Goal: Check status: Check status

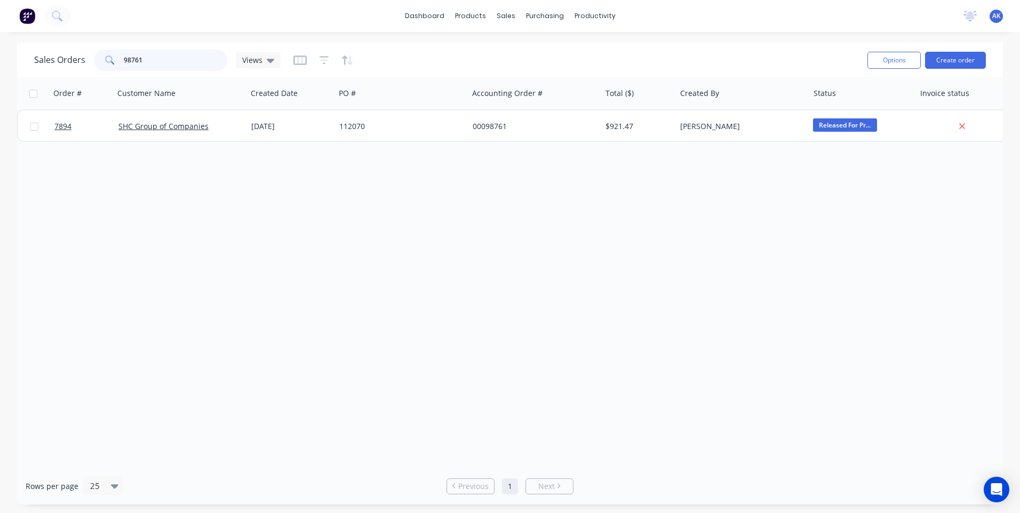
click at [161, 62] on input "98761" at bounding box center [176, 60] width 104 height 21
click at [140, 60] on input "98422" at bounding box center [176, 60] width 104 height 21
type input "98733"
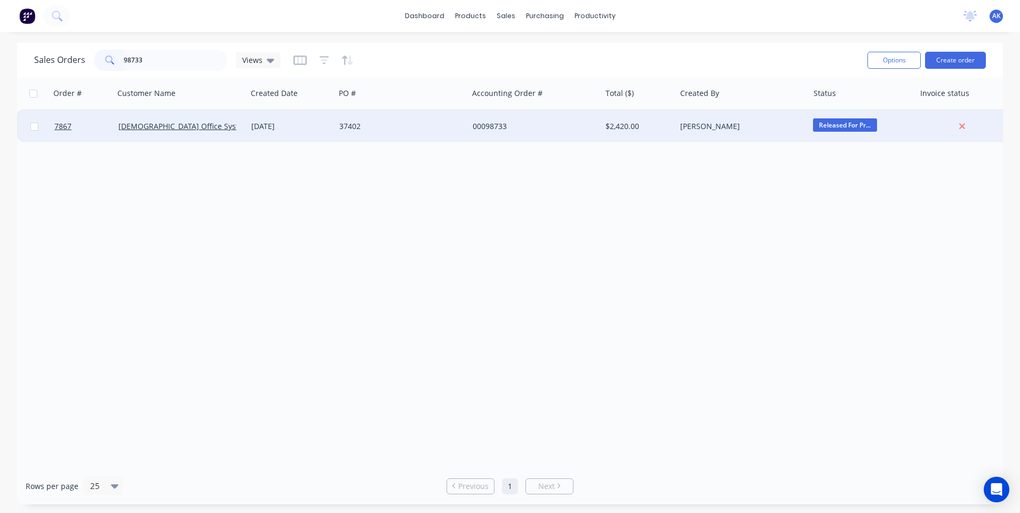
click at [279, 121] on div "[DATE]" at bounding box center [291, 126] width 88 height 32
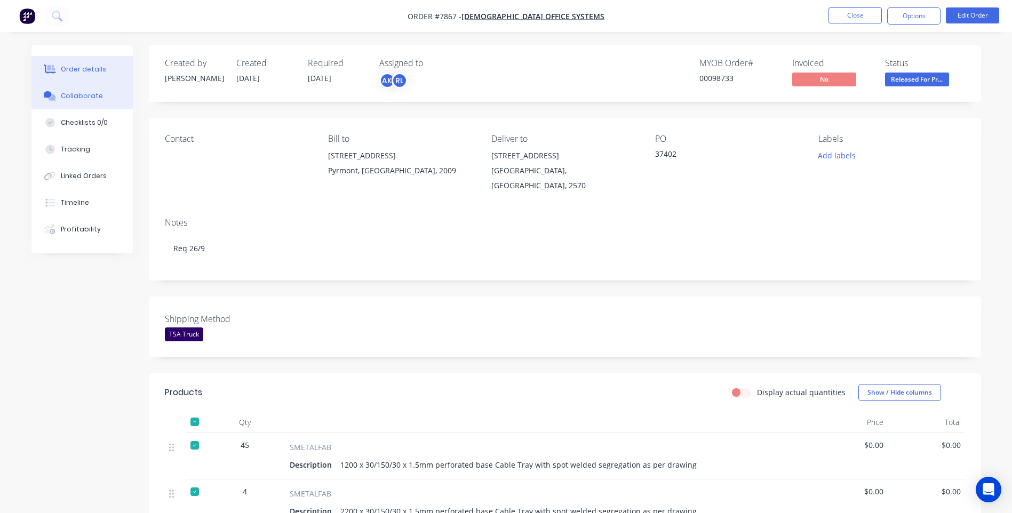
click at [93, 93] on div "Collaborate" at bounding box center [82, 96] width 42 height 10
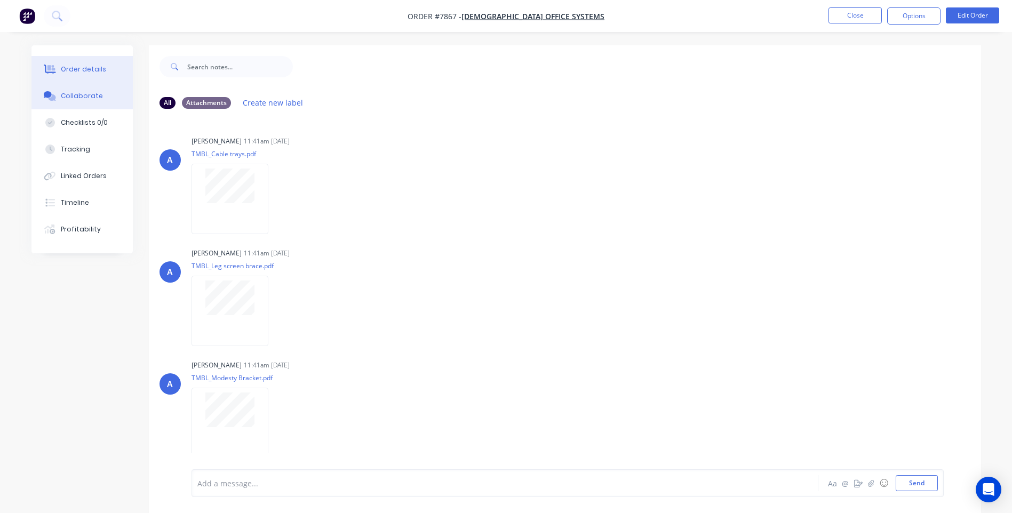
click at [90, 67] on div "Order details" at bounding box center [83, 70] width 45 height 10
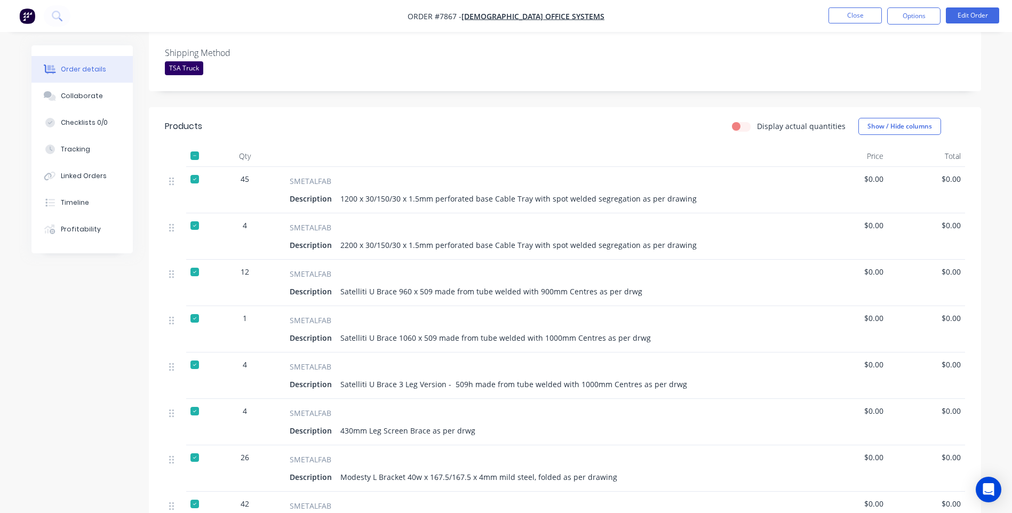
scroll to position [267, 0]
click at [872, 14] on button "Close" at bounding box center [854, 15] width 53 height 16
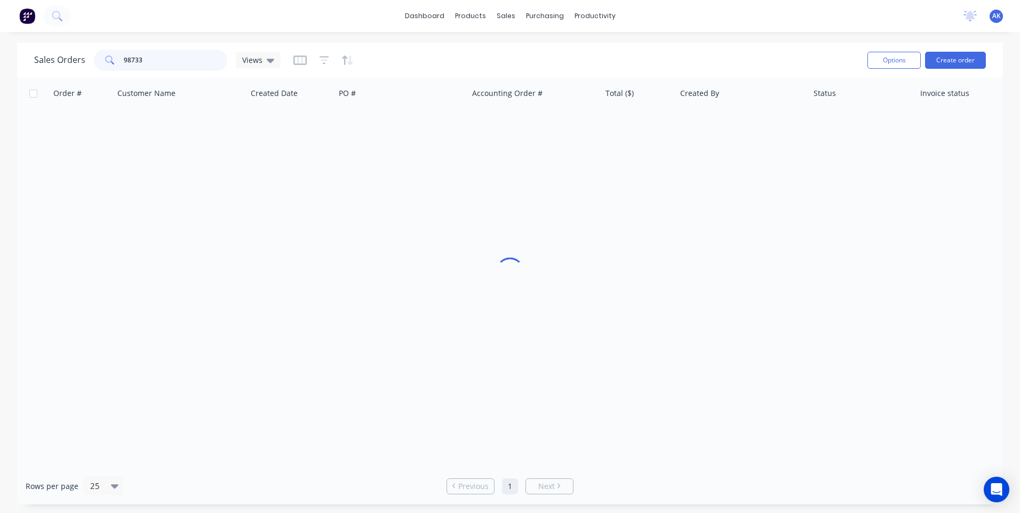
click at [165, 63] on input "98733" at bounding box center [176, 60] width 104 height 21
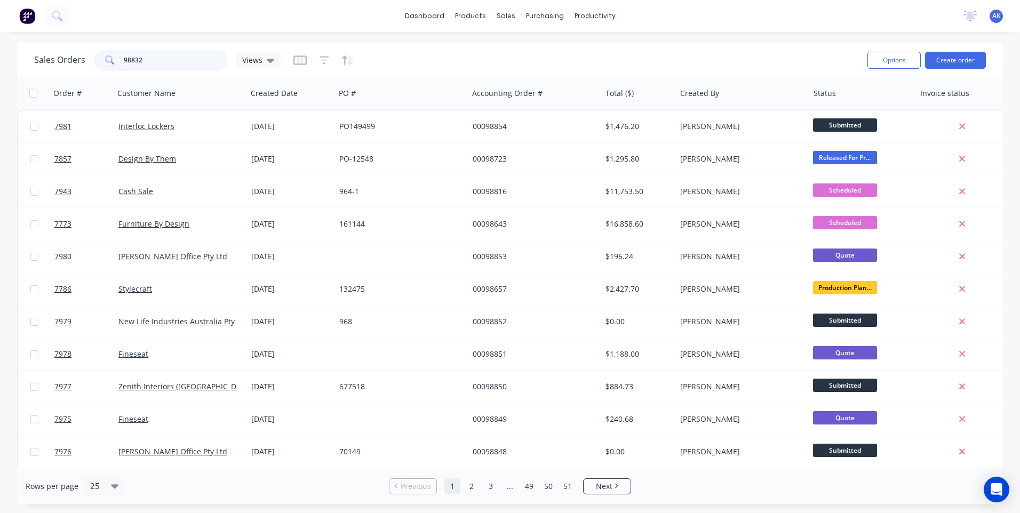
type input "98832"
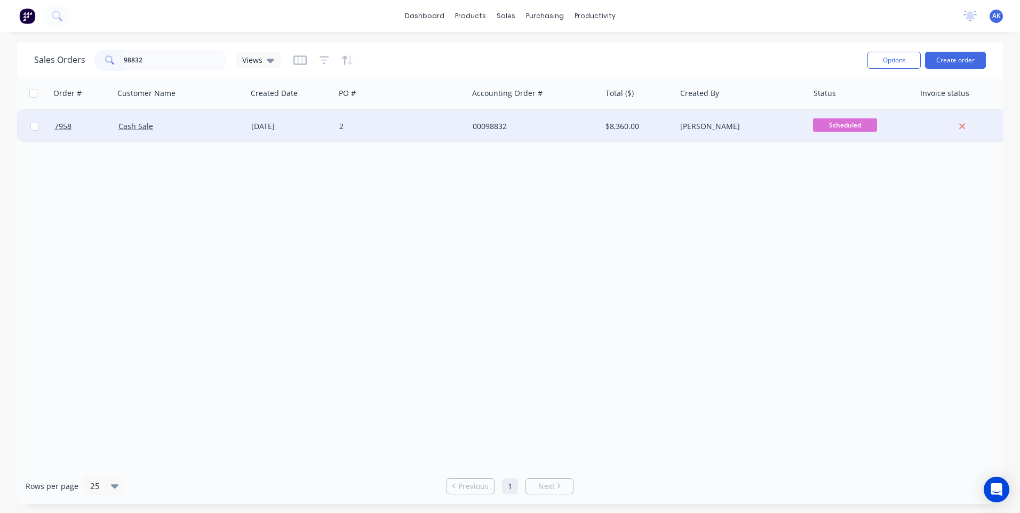
click at [323, 124] on div "[DATE]" at bounding box center [290, 126] width 79 height 11
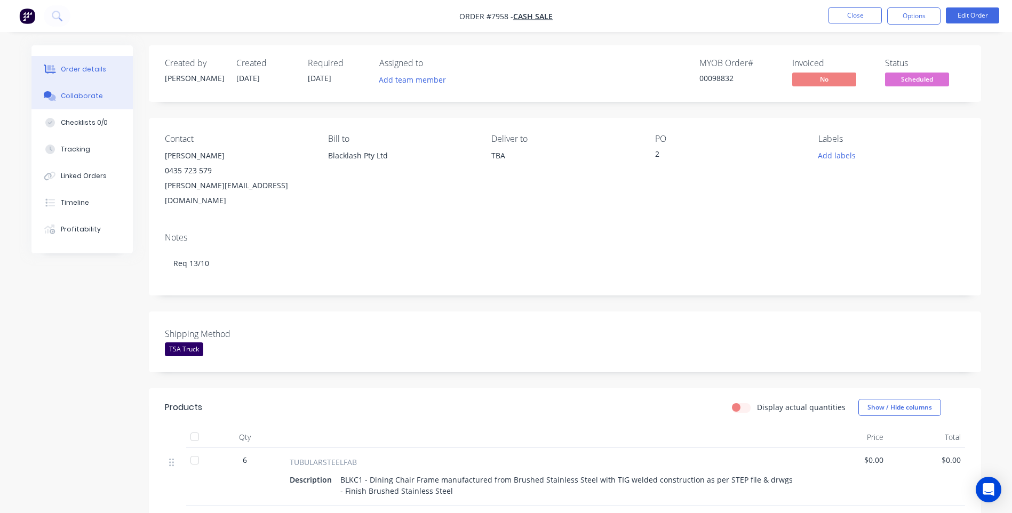
click at [100, 94] on button "Collaborate" at bounding box center [81, 96] width 101 height 27
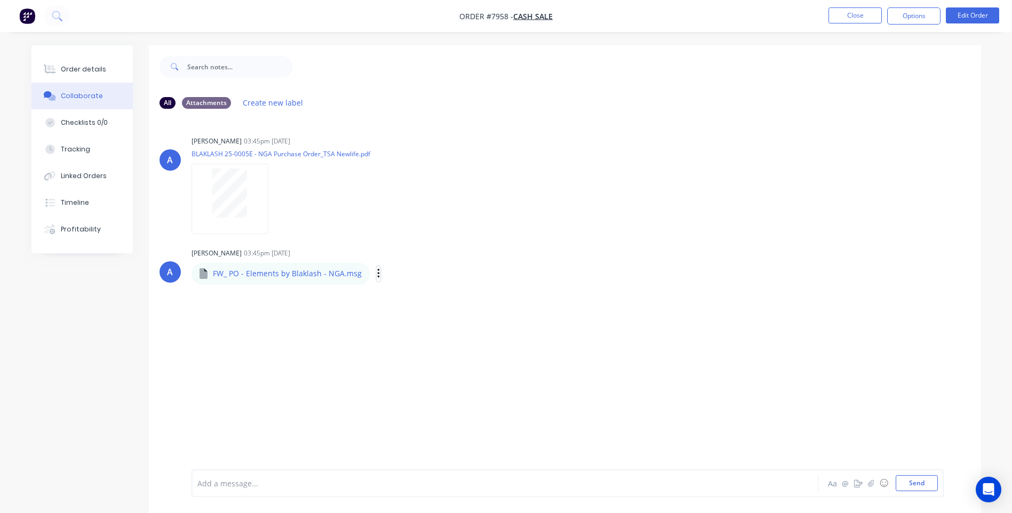
click at [377, 275] on icon "button" at bounding box center [378, 274] width 3 height 12
click at [399, 303] on button "Download" at bounding box center [448, 302] width 120 height 24
click at [84, 65] on div "Order details" at bounding box center [83, 70] width 45 height 10
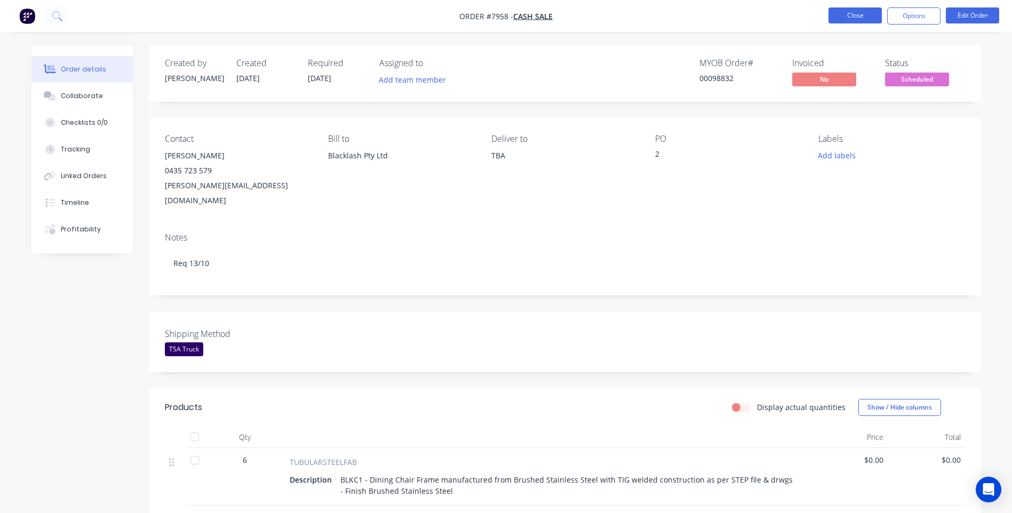
click at [837, 17] on button "Close" at bounding box center [854, 15] width 53 height 16
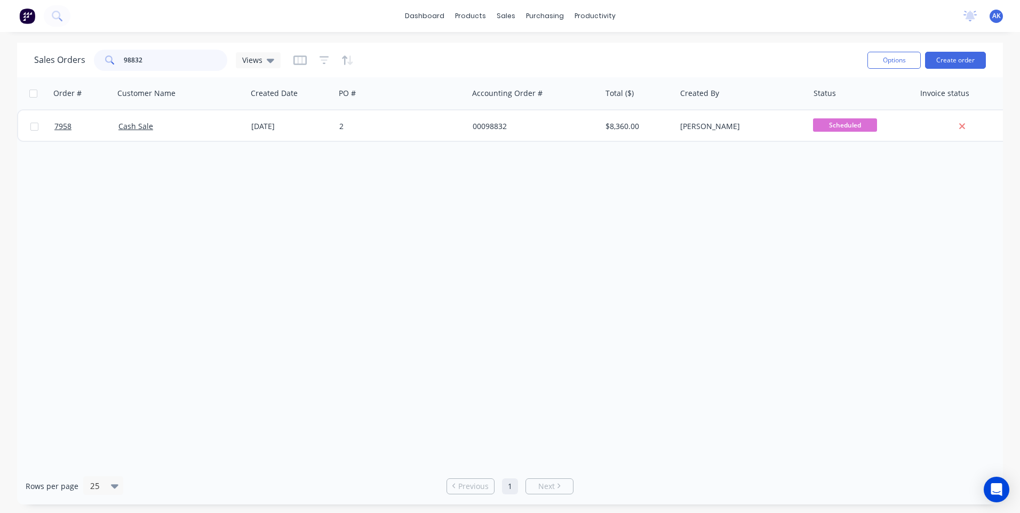
drag, startPoint x: 169, startPoint y: 62, endPoint x: 41, endPoint y: 59, distance: 127.5
click at [41, 59] on div "Sales Orders 98832 Views" at bounding box center [157, 60] width 246 height 21
type input "98795"
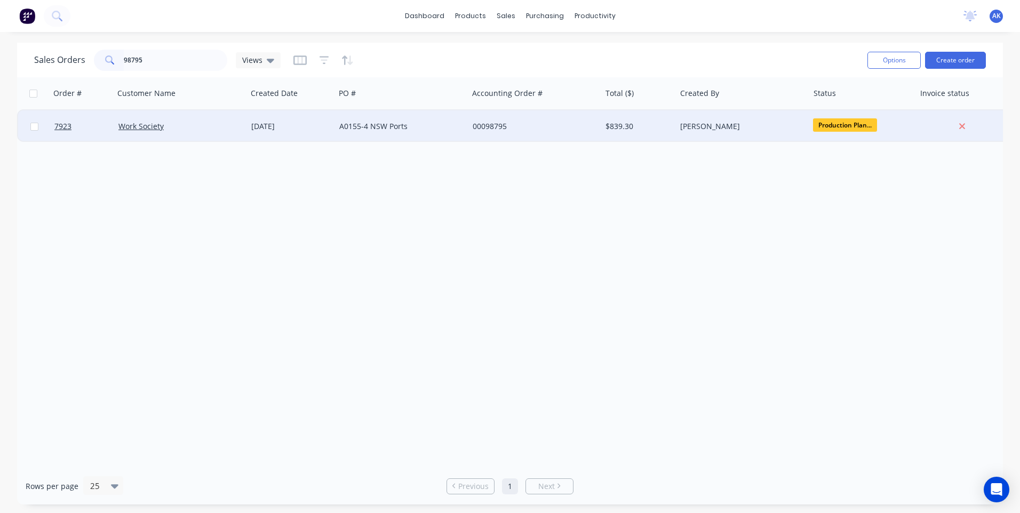
click at [301, 125] on div "[DATE]" at bounding box center [290, 126] width 79 height 11
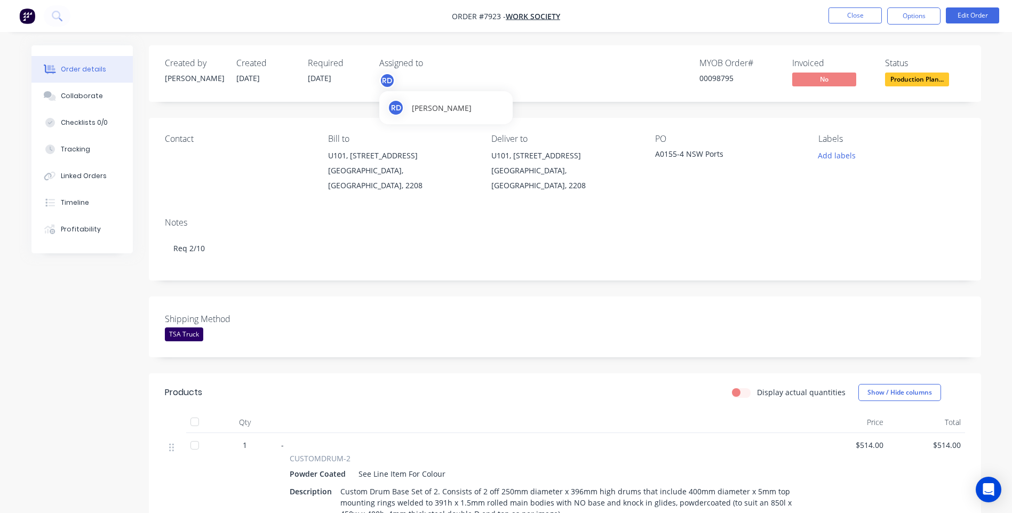
click at [385, 81] on div "RD" at bounding box center [387, 81] width 16 height 16
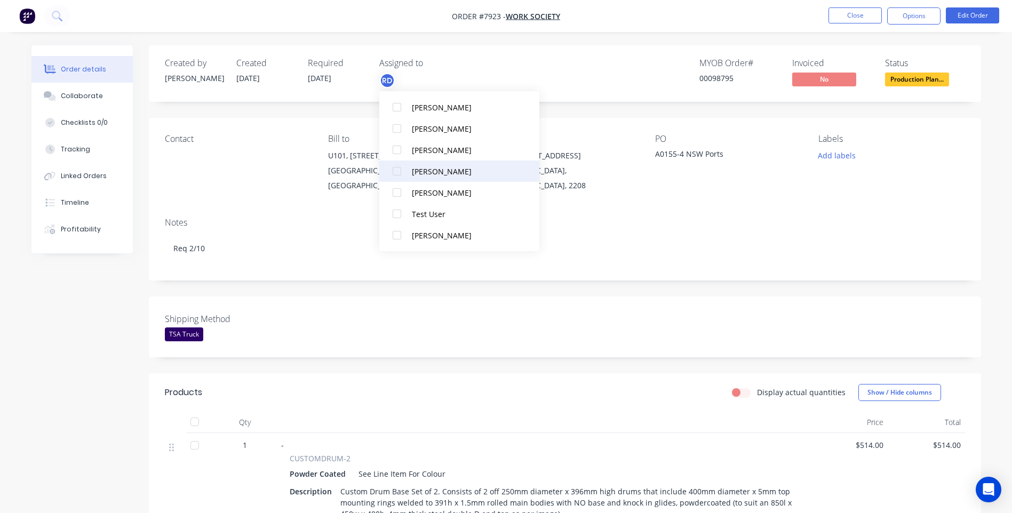
scroll to position [149, 0]
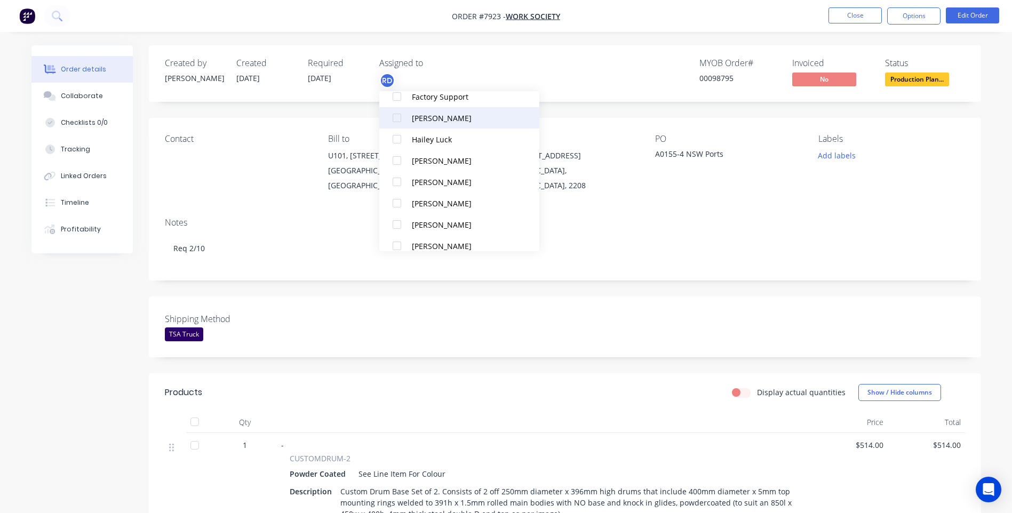
click at [395, 119] on div at bounding box center [396, 117] width 21 height 21
click at [396, 139] on div at bounding box center [396, 139] width 21 height 21
click at [395, 117] on div at bounding box center [396, 117] width 21 height 21
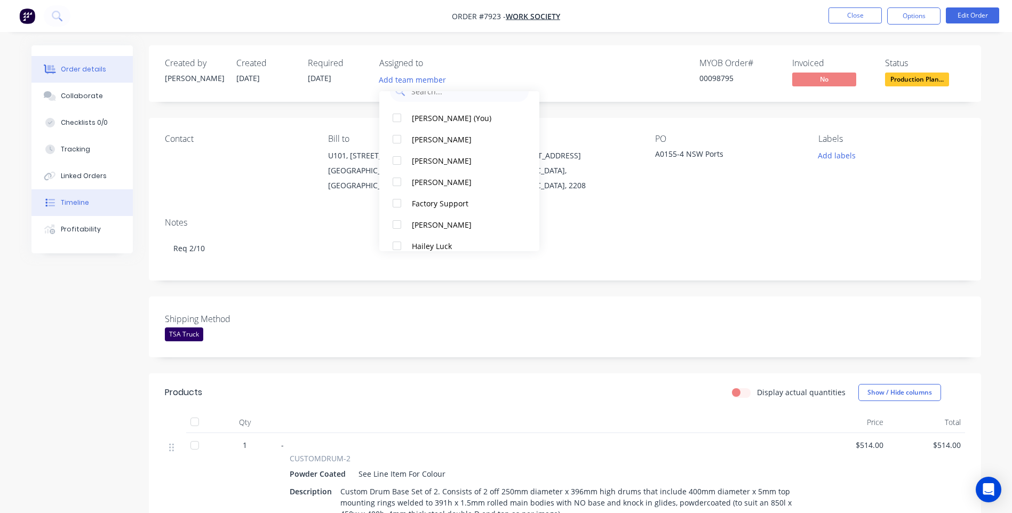
click at [82, 200] on div "Timeline" at bounding box center [75, 203] width 28 height 10
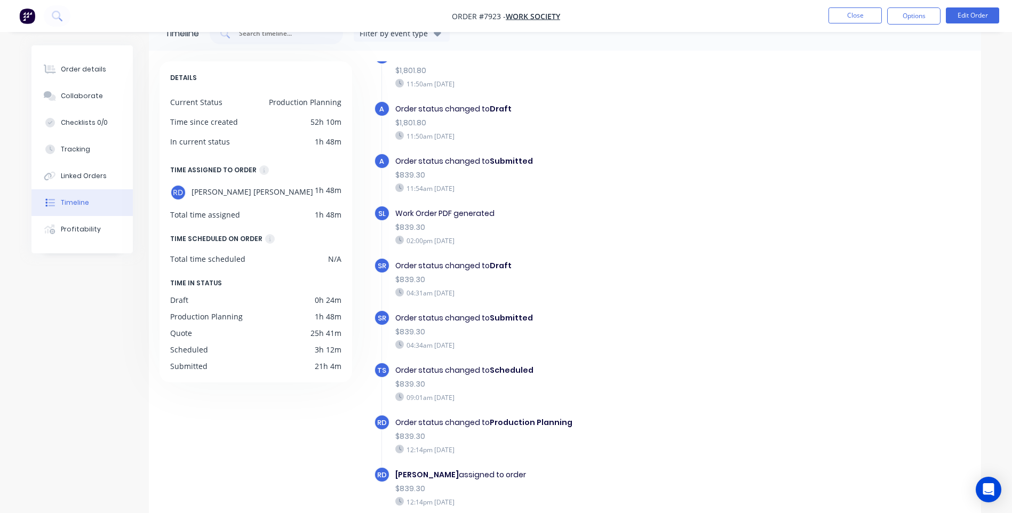
scroll to position [81, 0]
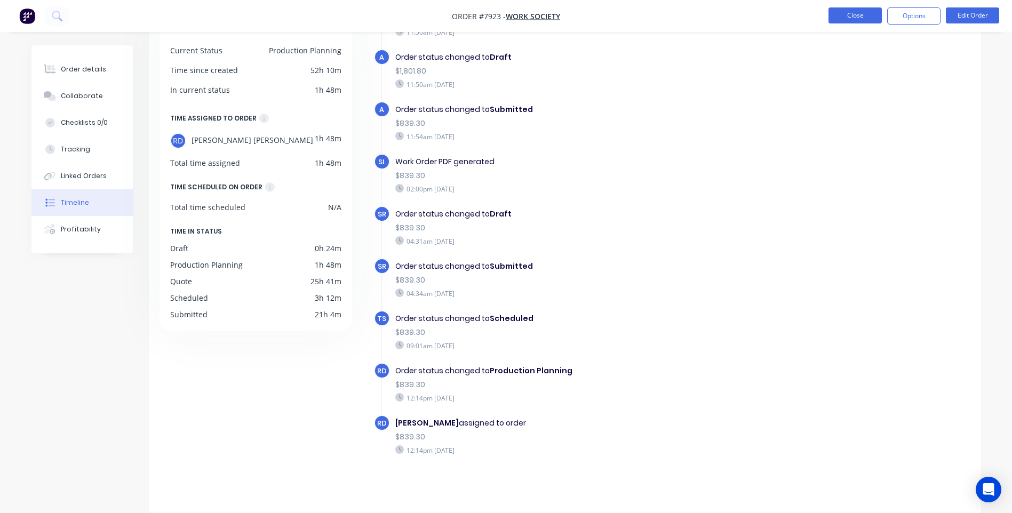
click at [847, 17] on button "Close" at bounding box center [854, 15] width 53 height 16
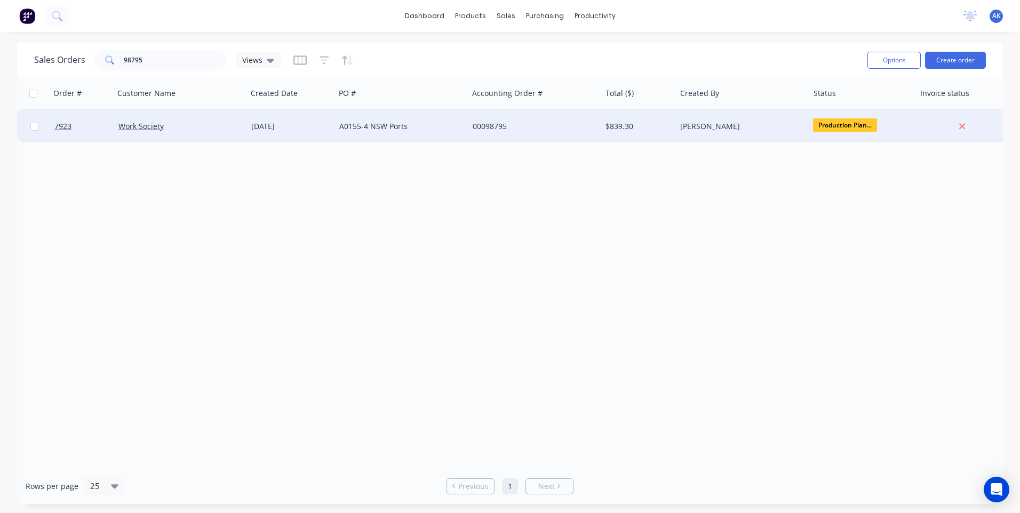
click at [276, 126] on div "[DATE]" at bounding box center [290, 126] width 79 height 11
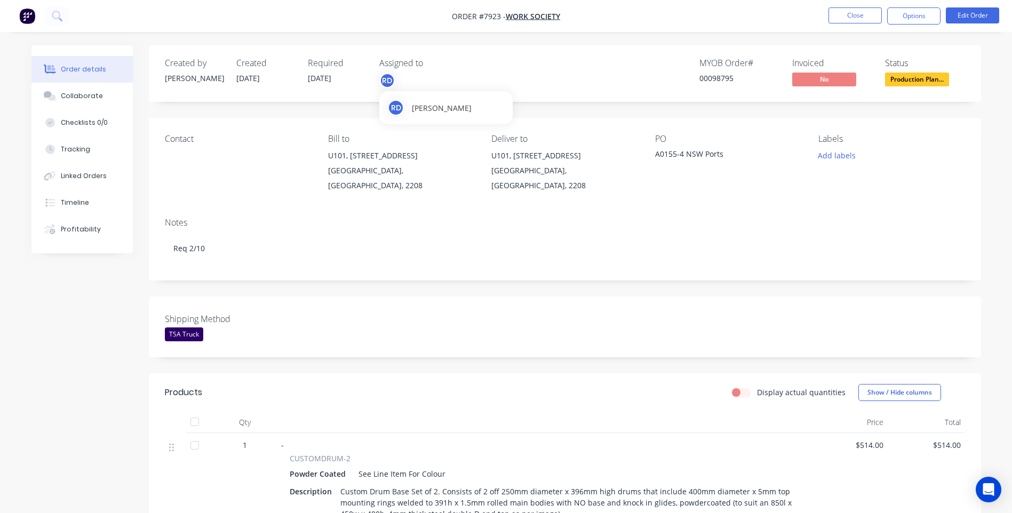
click at [388, 77] on div "RD" at bounding box center [387, 81] width 16 height 16
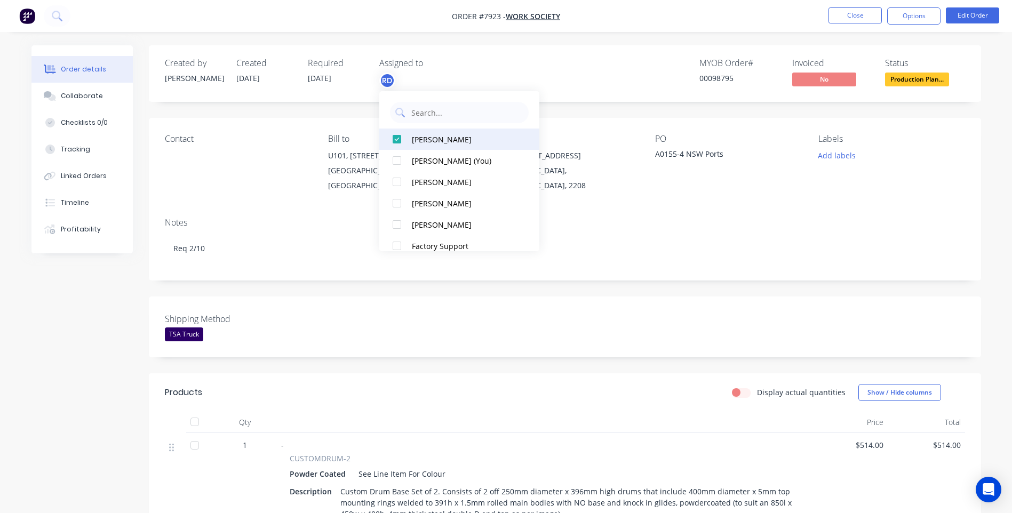
click at [401, 139] on div at bounding box center [396, 139] width 21 height 21
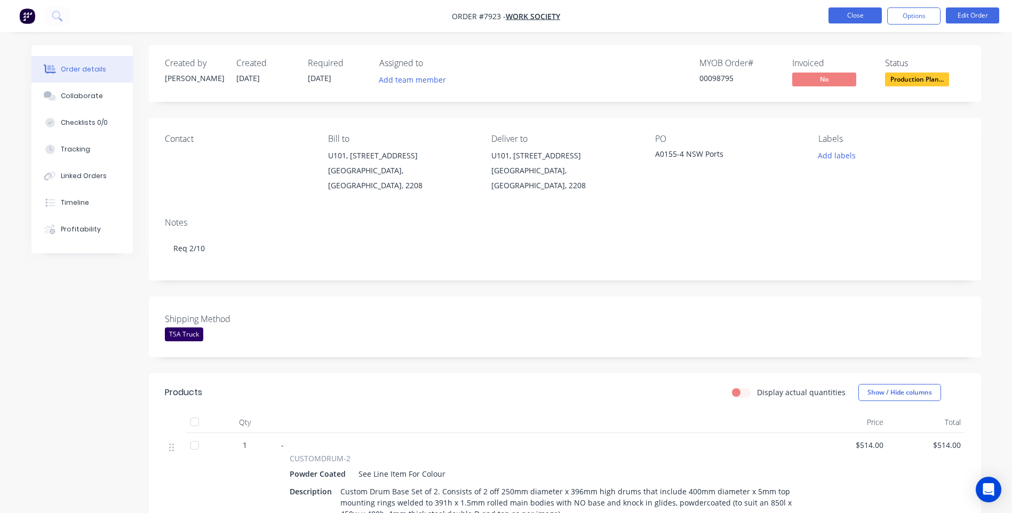
click at [840, 15] on button "Close" at bounding box center [854, 15] width 53 height 16
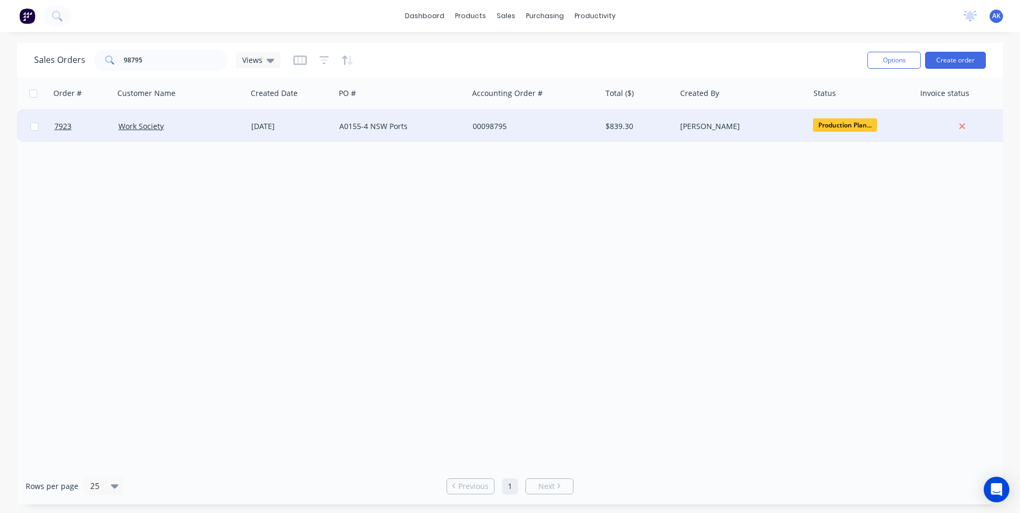
click at [356, 124] on div "A0155-4 NSW Ports" at bounding box center [398, 126] width 118 height 11
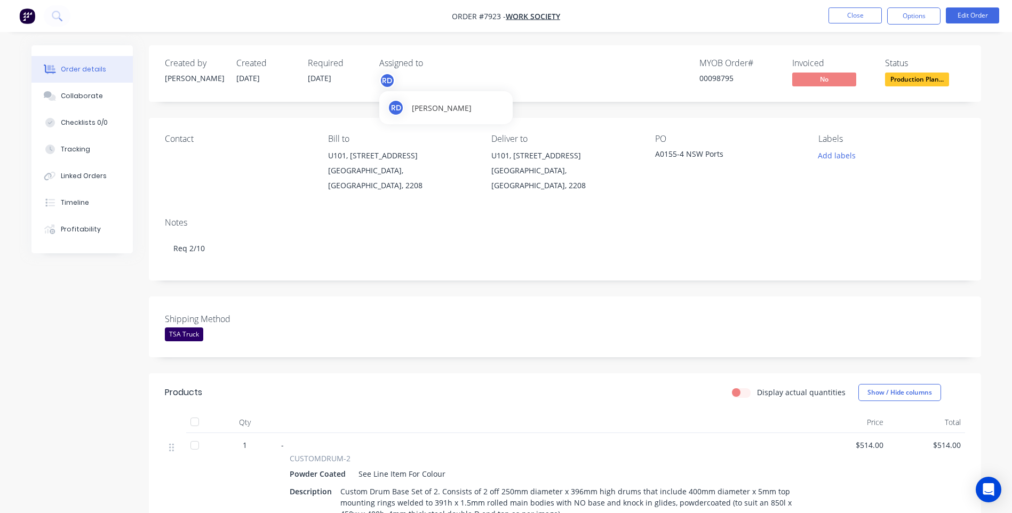
click at [389, 77] on div "RD" at bounding box center [387, 81] width 16 height 16
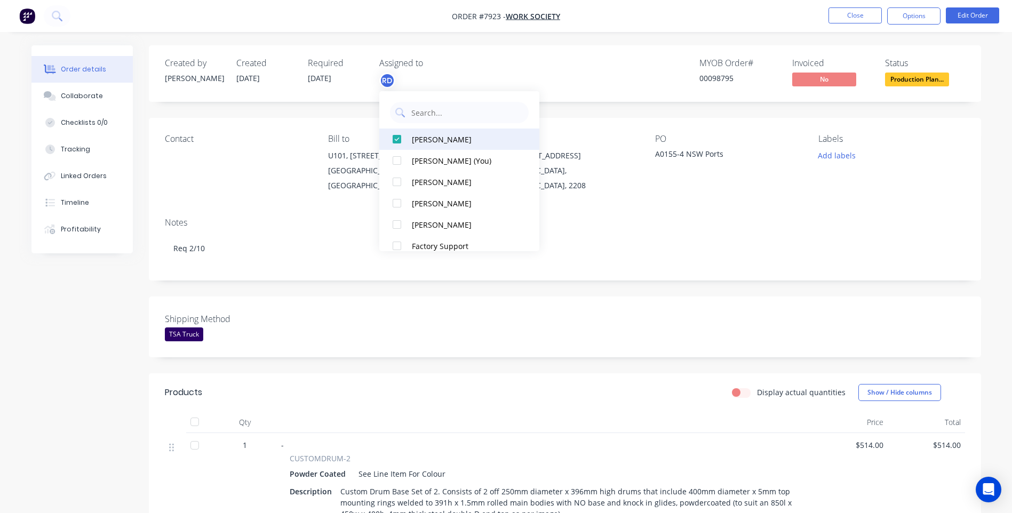
click at [395, 140] on div at bounding box center [396, 139] width 21 height 21
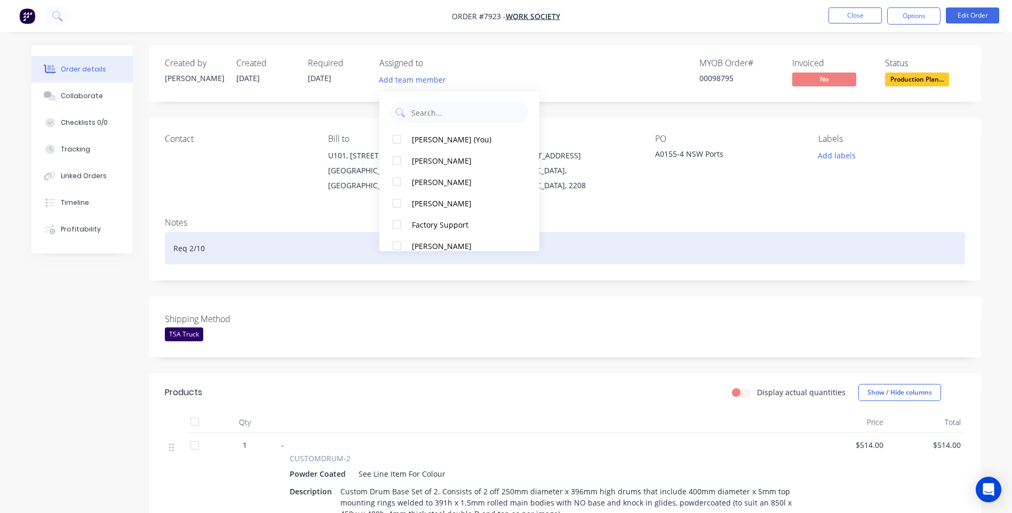
click at [651, 232] on div "Req 2/10" at bounding box center [565, 248] width 800 height 33
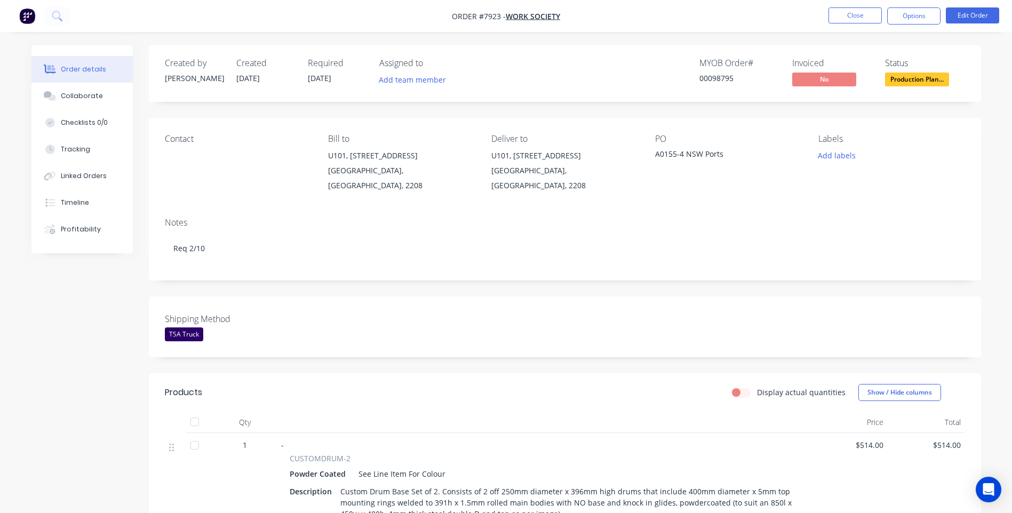
click at [393, 167] on div "[GEOGRAPHIC_DATA], [GEOGRAPHIC_DATA], 2208" at bounding box center [401, 178] width 146 height 30
click at [840, 15] on button "Close" at bounding box center [854, 15] width 53 height 16
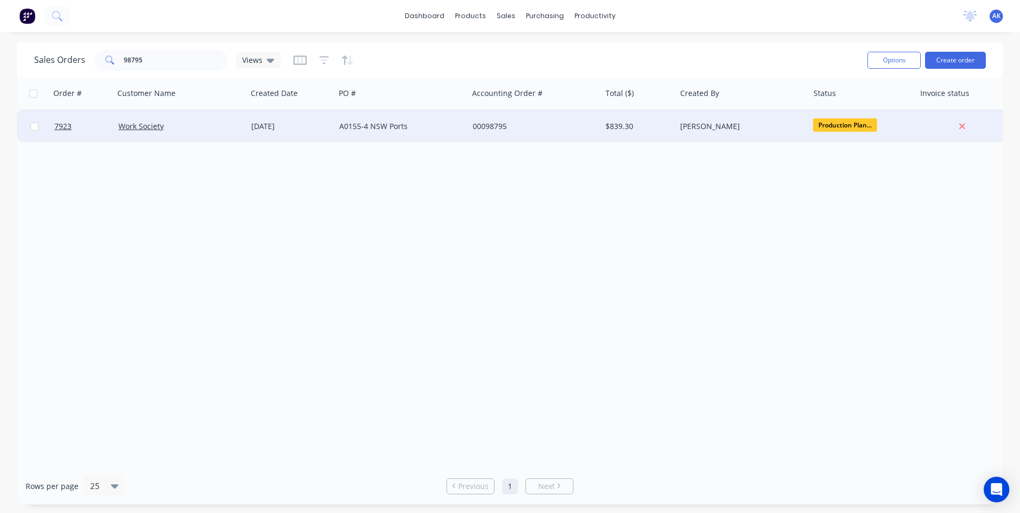
click at [386, 124] on div "A0155-4 NSW Ports" at bounding box center [398, 126] width 118 height 11
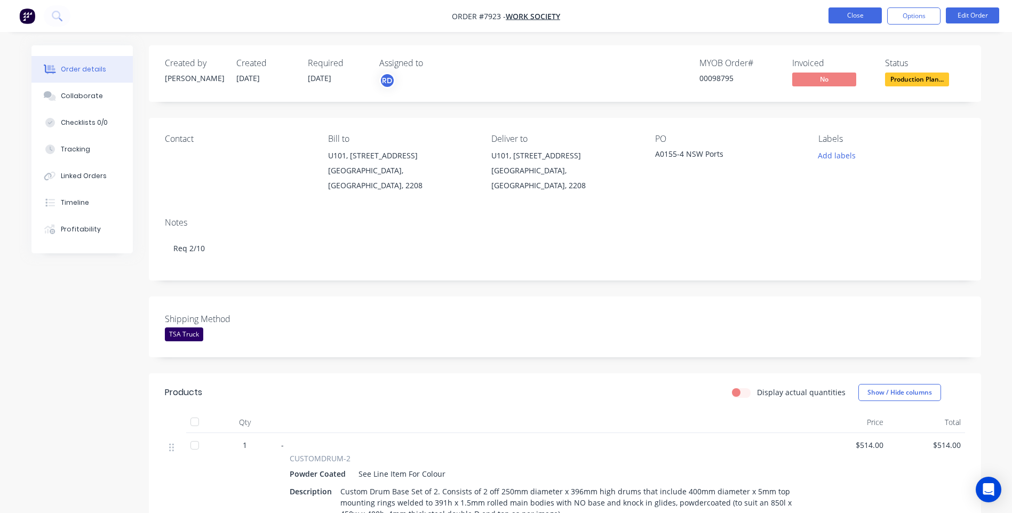
click at [839, 15] on button "Close" at bounding box center [854, 15] width 53 height 16
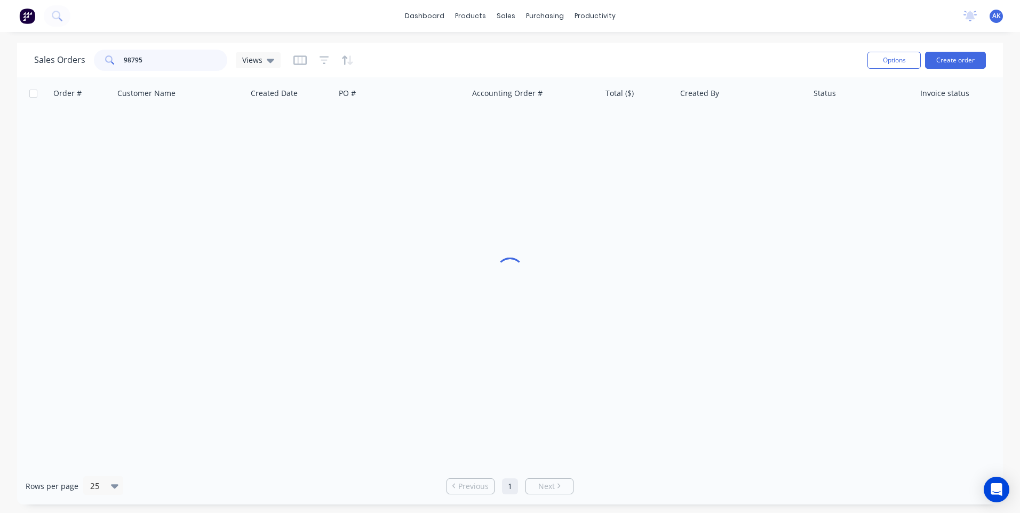
drag, startPoint x: 146, startPoint y: 62, endPoint x: 130, endPoint y: 57, distance: 16.9
click at [130, 57] on input "98795" at bounding box center [176, 60] width 104 height 21
type input "98825"
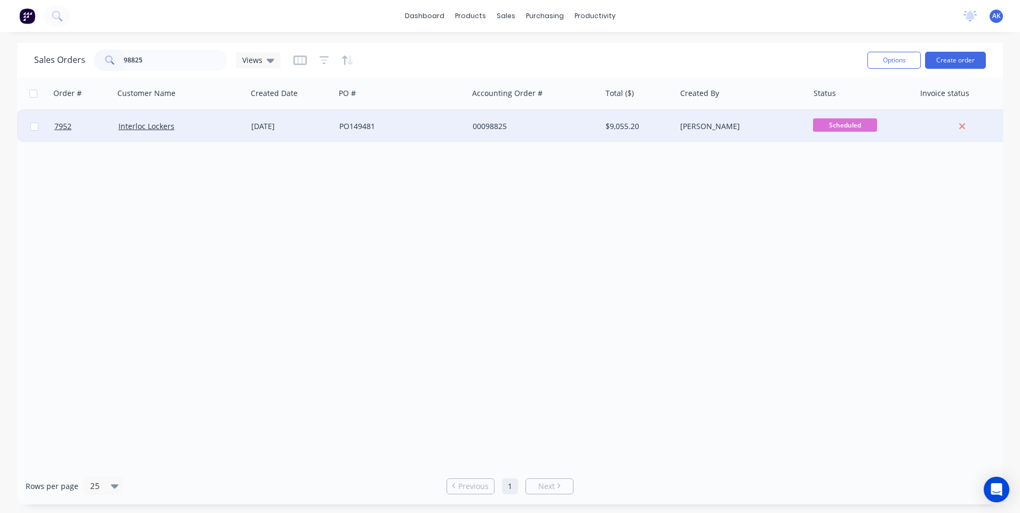
click at [363, 123] on div "PO149481" at bounding box center [398, 126] width 118 height 11
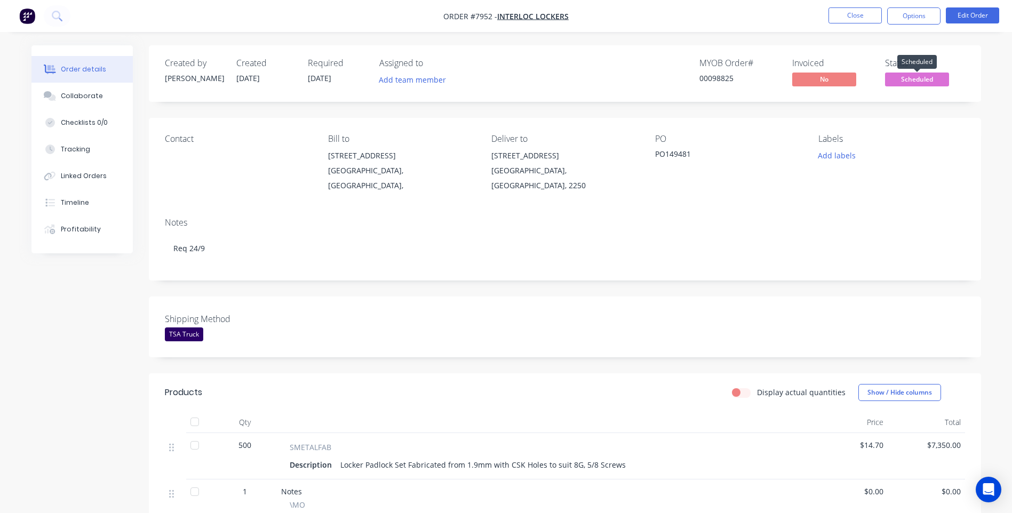
click at [899, 79] on span "Scheduled" at bounding box center [917, 79] width 64 height 13
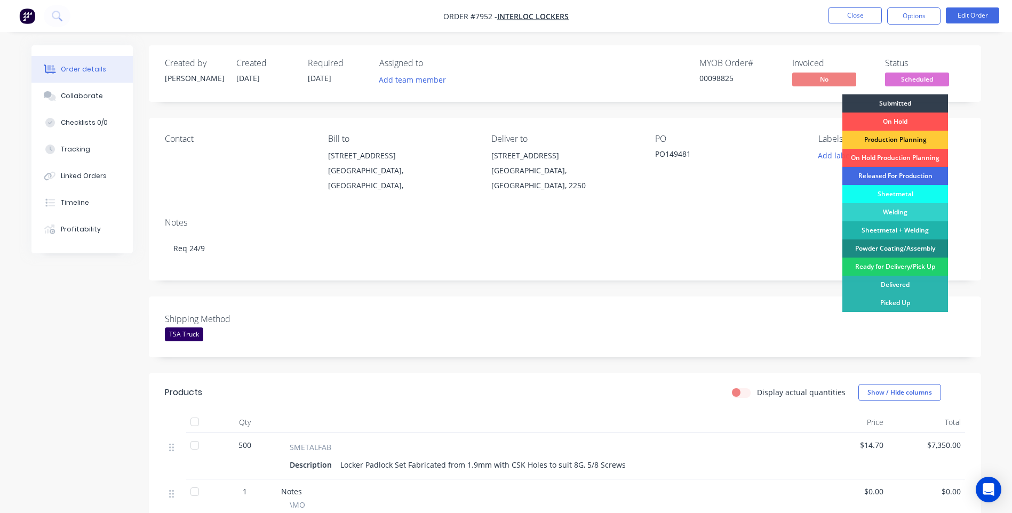
click at [870, 177] on div "Released For Production" at bounding box center [895, 176] width 106 height 18
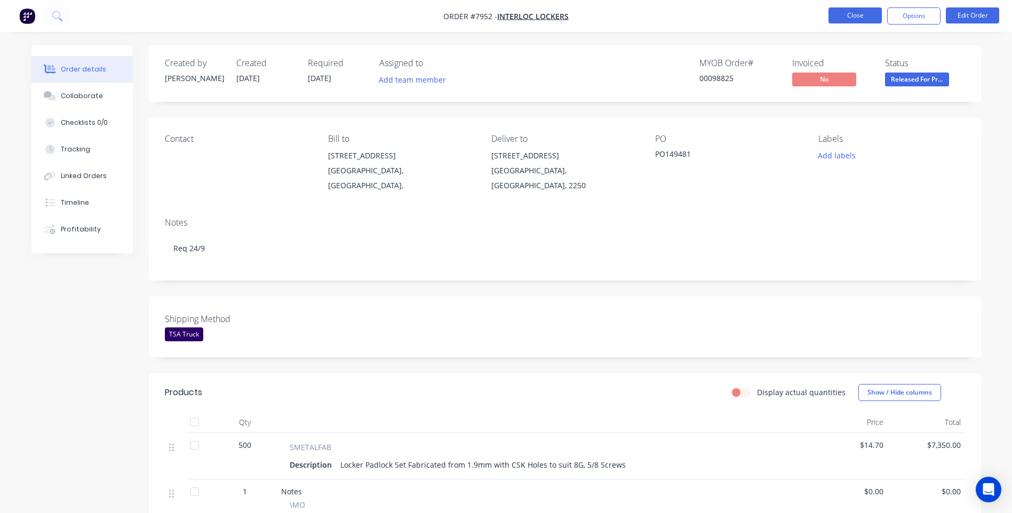
click at [853, 17] on button "Close" at bounding box center [854, 15] width 53 height 16
